Goal: Transaction & Acquisition: Obtain resource

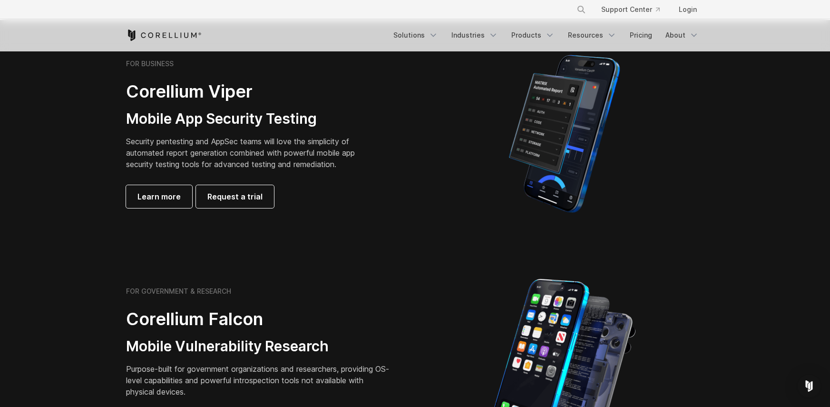
scroll to position [285, 0]
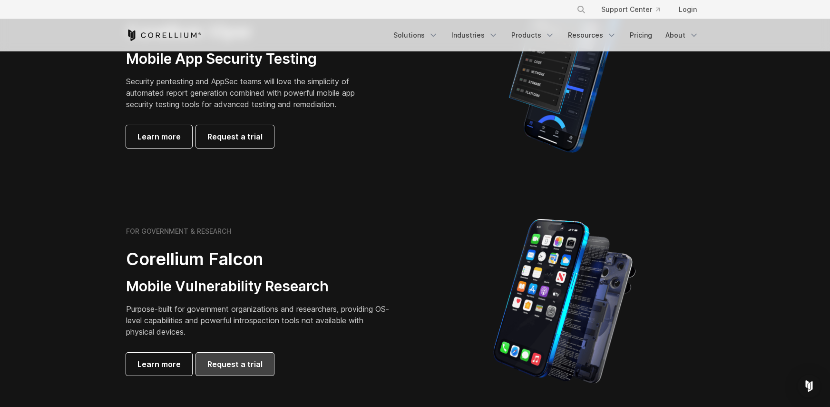
click at [210, 357] on link "Request a trial" at bounding box center [235, 364] width 78 height 23
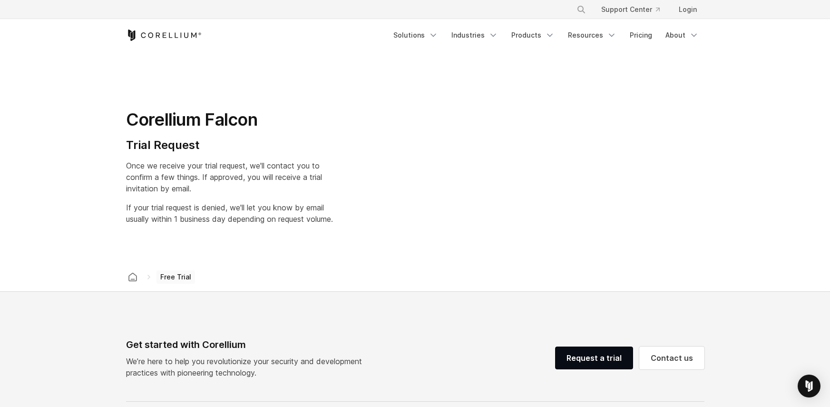
select select "**"
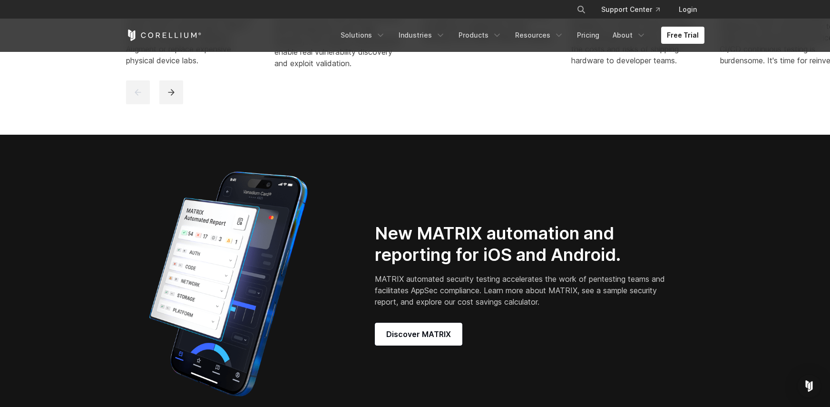
scroll to position [856, 0]
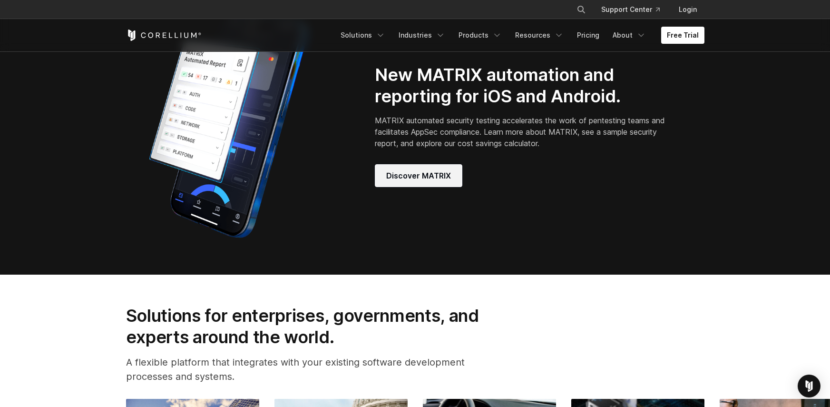
click at [441, 178] on span "Discover MATRIX" at bounding box center [418, 175] width 65 height 11
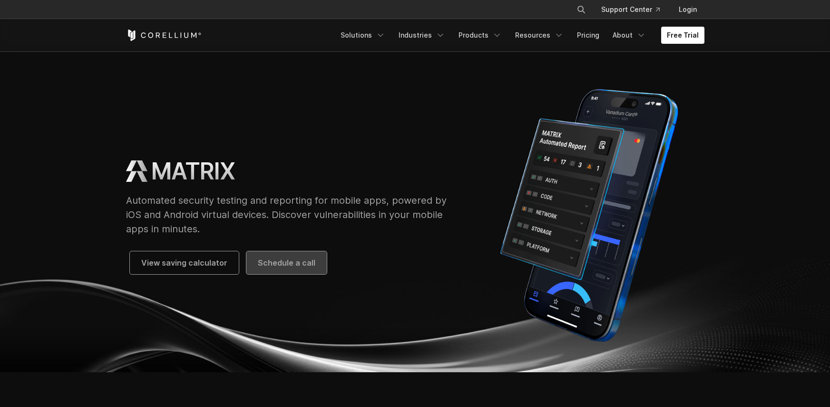
click at [307, 261] on span "Schedule a call" at bounding box center [287, 262] width 58 height 11
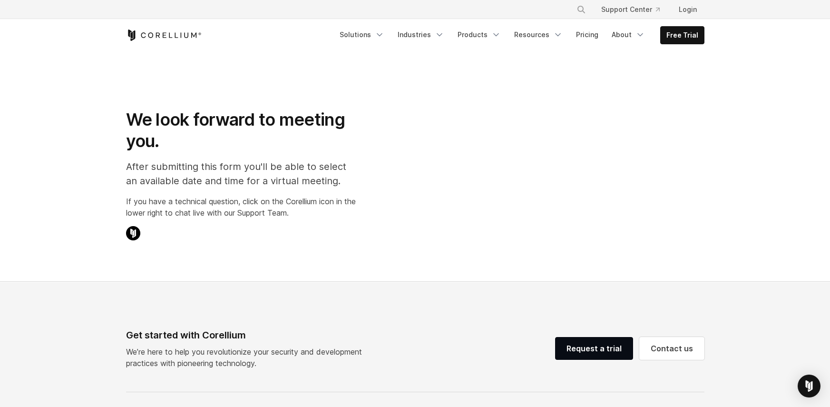
select select "**"
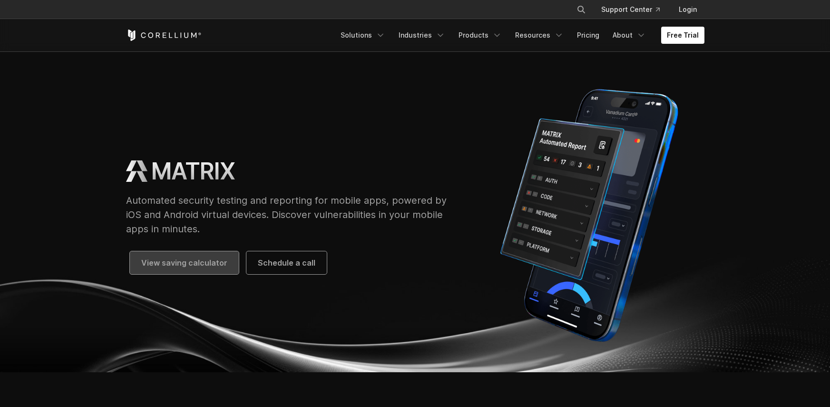
click at [196, 263] on span "View saving calculator" at bounding box center [184, 262] width 86 height 11
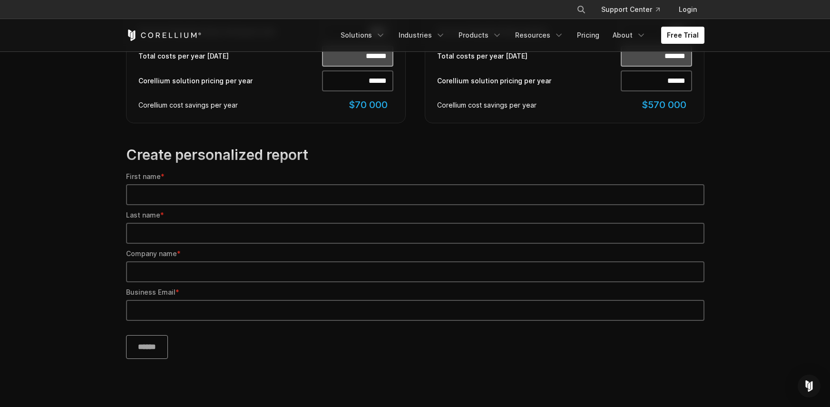
scroll to position [714, 0]
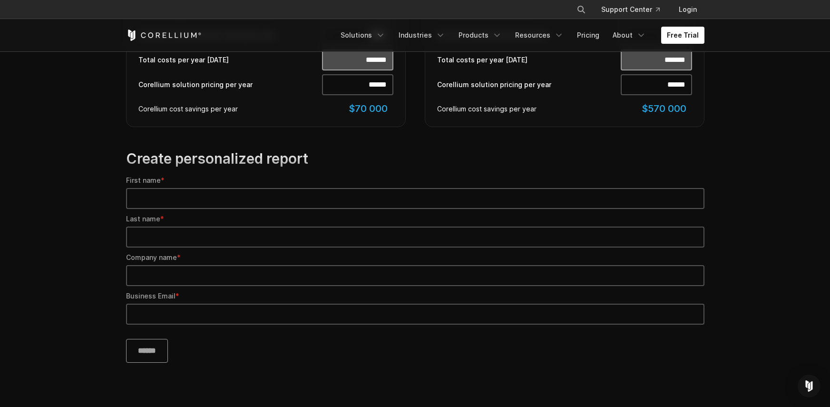
click at [136, 32] on icon "Corellium Home" at bounding box center [164, 34] width 76 height 11
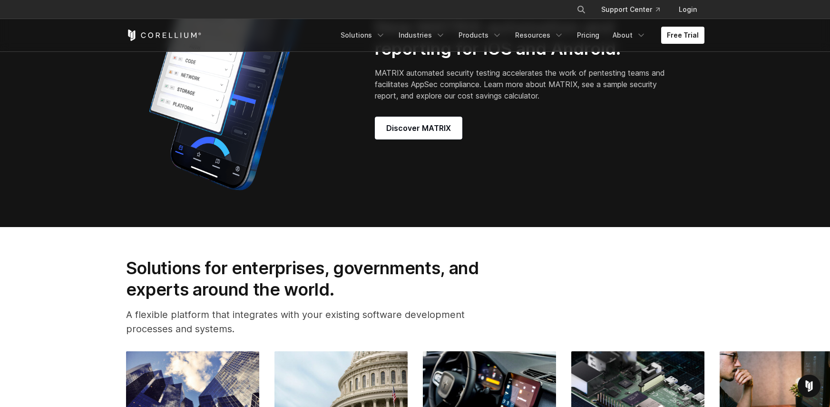
scroll to position [1047, 0]
